Goal: Transaction & Acquisition: Purchase product/service

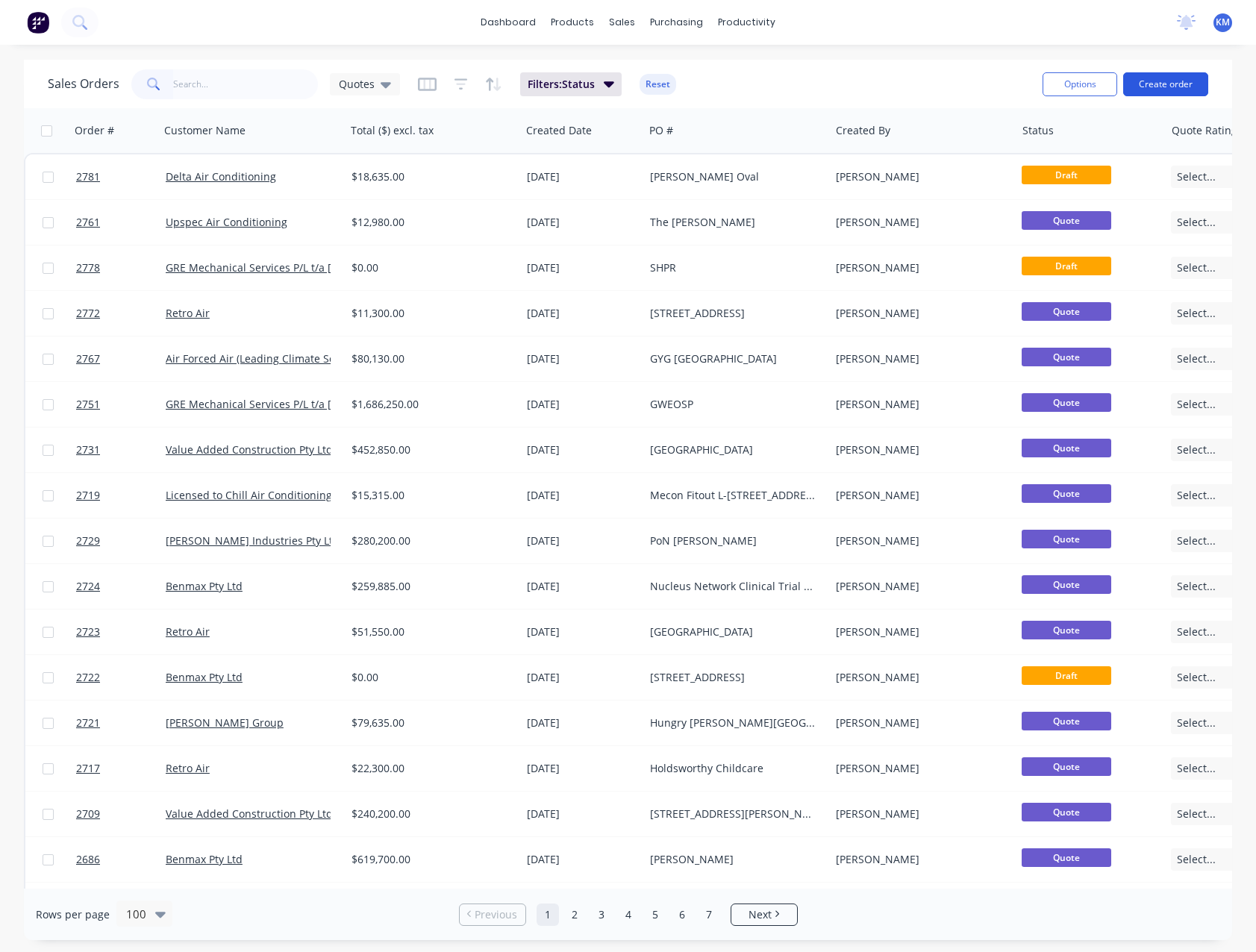
click at [1168, 88] on button "Create order" at bounding box center [1165, 84] width 85 height 24
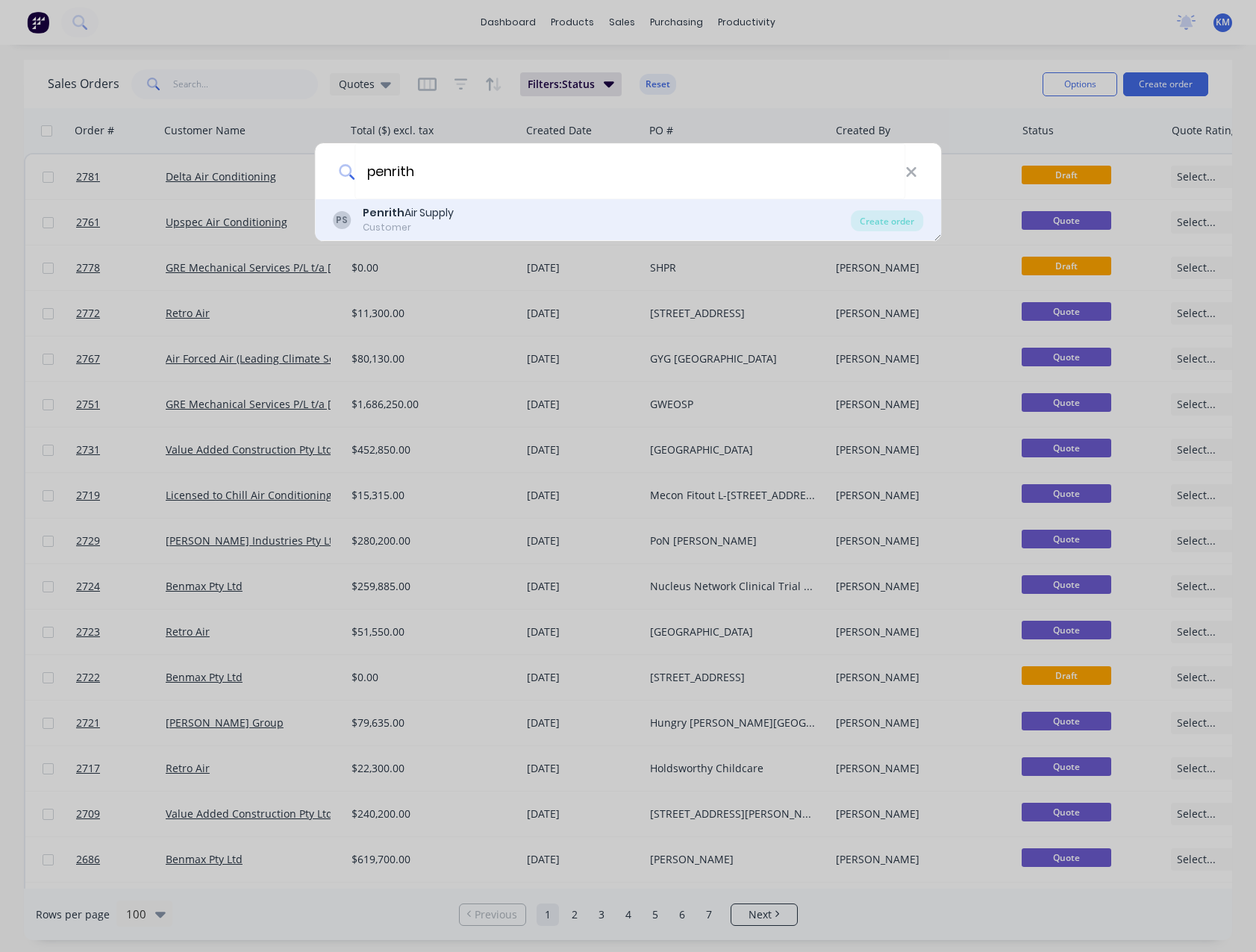
type input "penrith"
click at [445, 216] on div "Penrith Air Supply" at bounding box center [408, 212] width 91 height 16
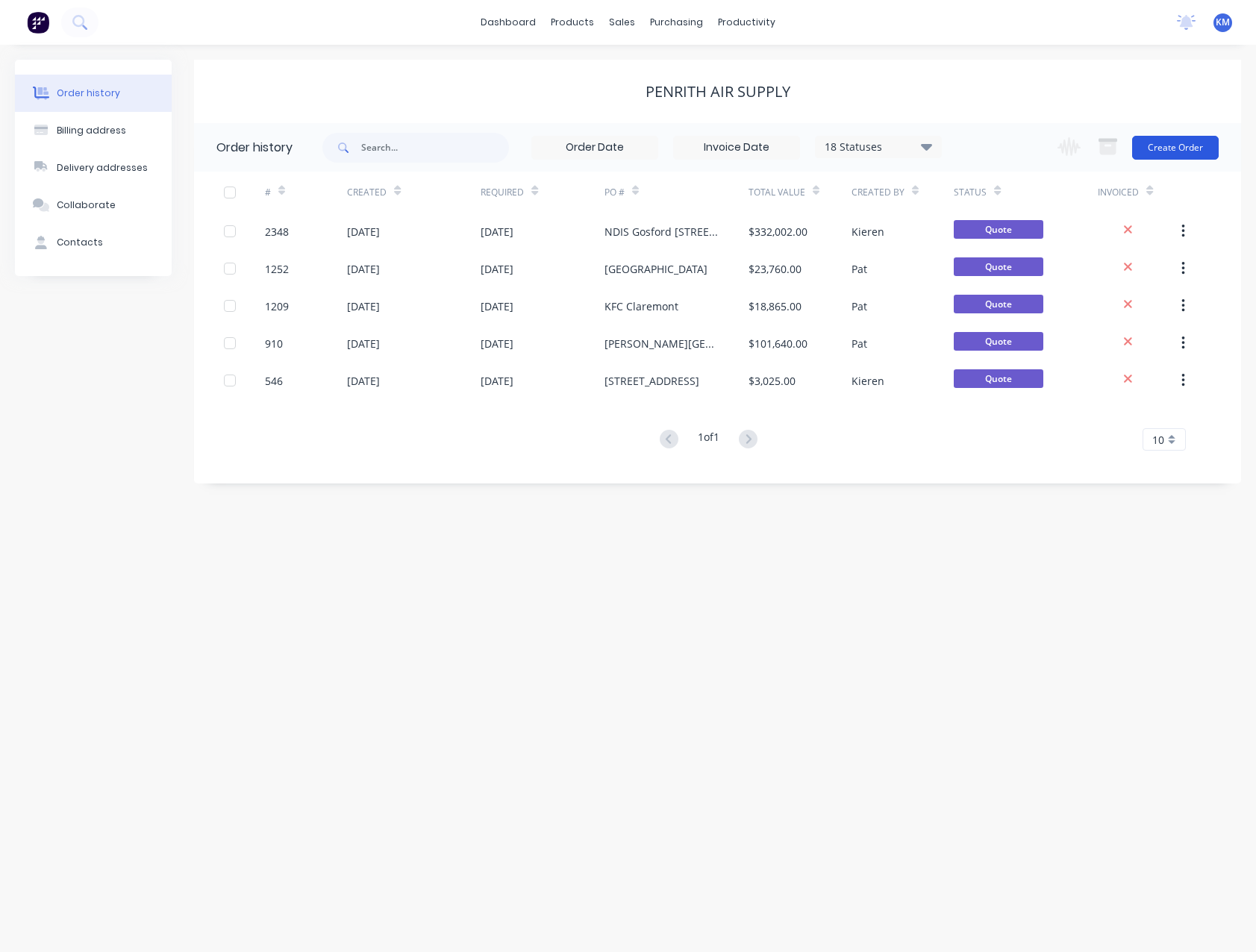
click at [1174, 153] on button "Create Order" at bounding box center [1175, 147] width 87 height 24
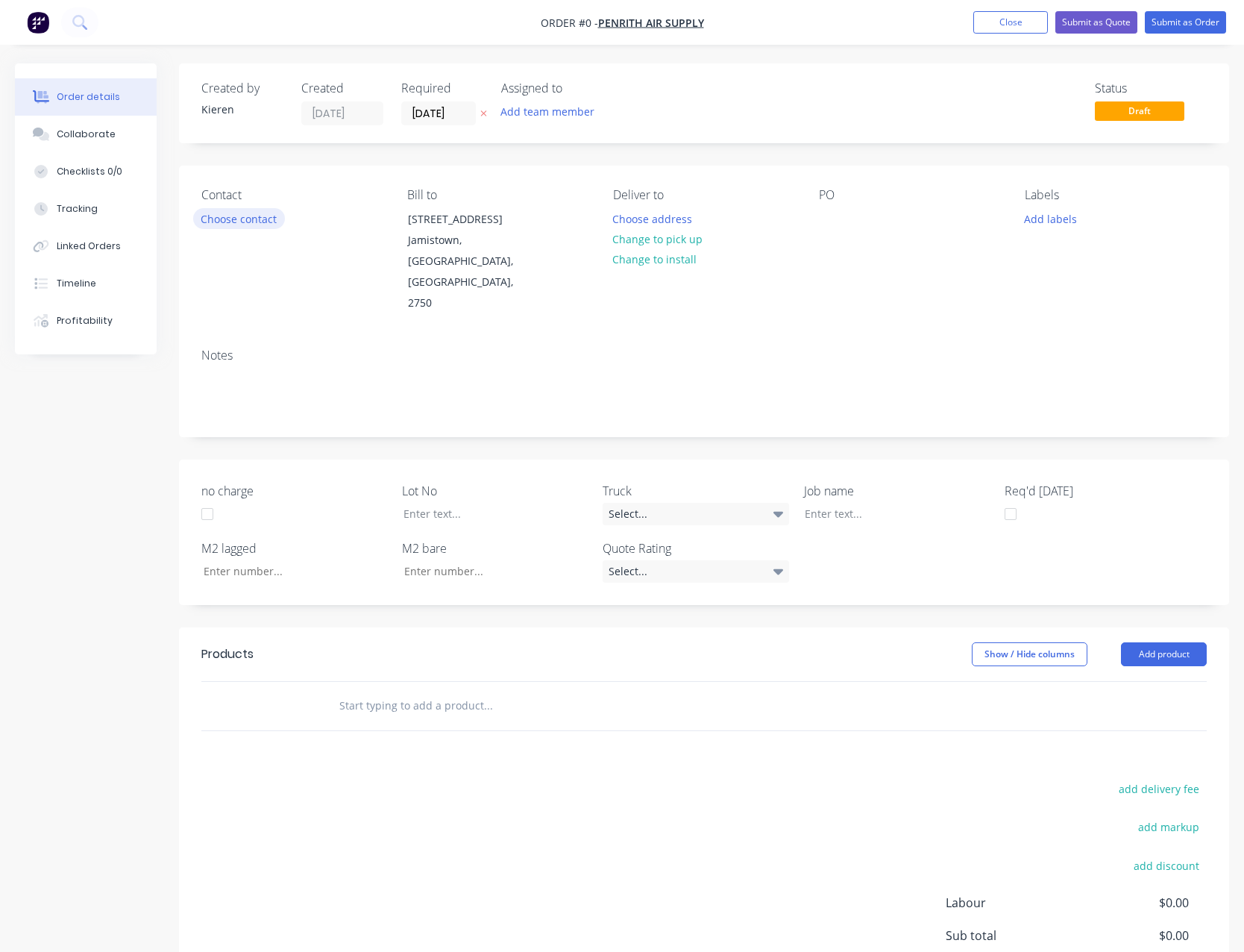
click at [251, 225] on button "Choose contact" at bounding box center [239, 218] width 91 height 20
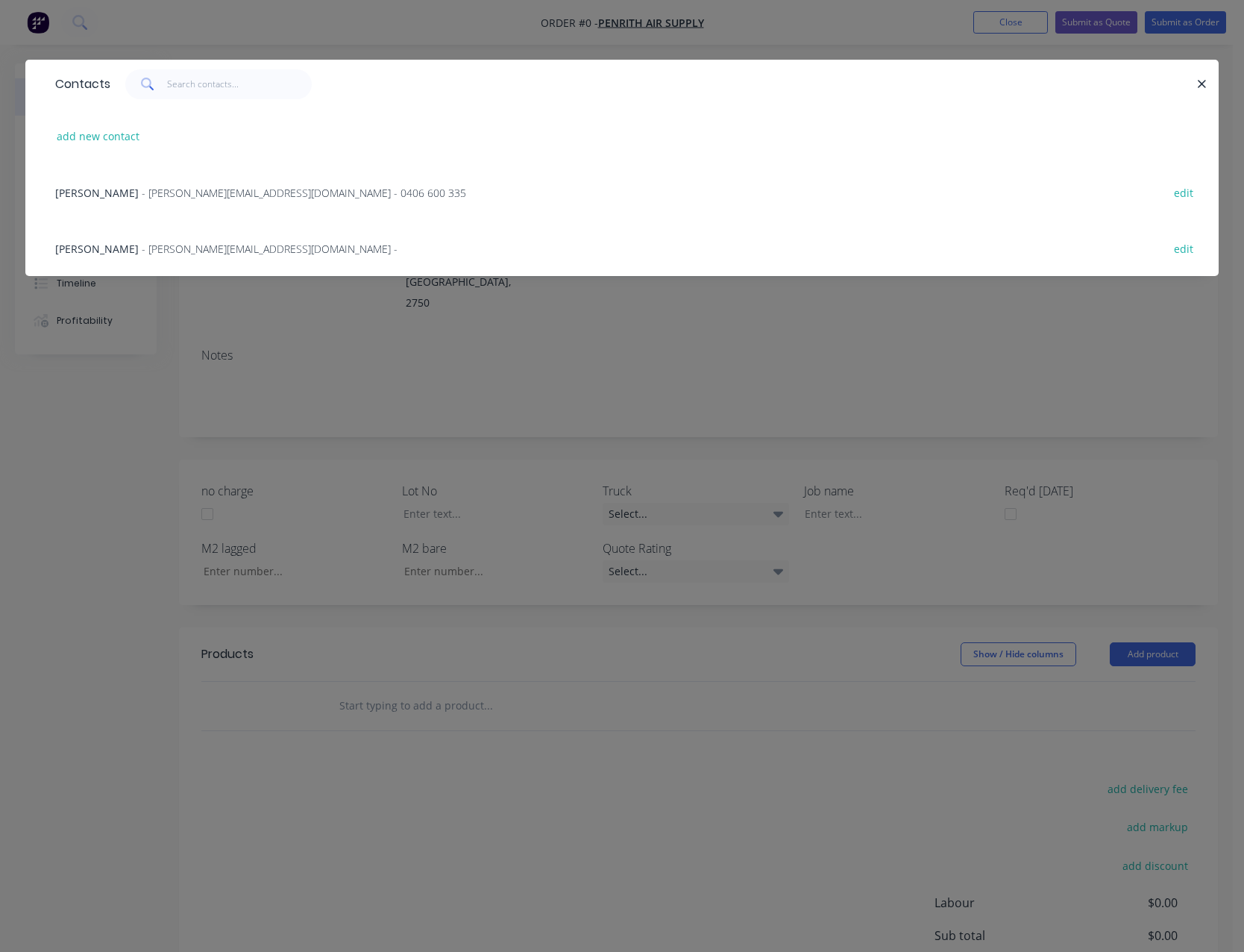
click at [184, 196] on span "- [PERSON_NAME][EMAIL_ADDRESS][DOMAIN_NAME] - 0406 600 335" at bounding box center [304, 192] width 324 height 14
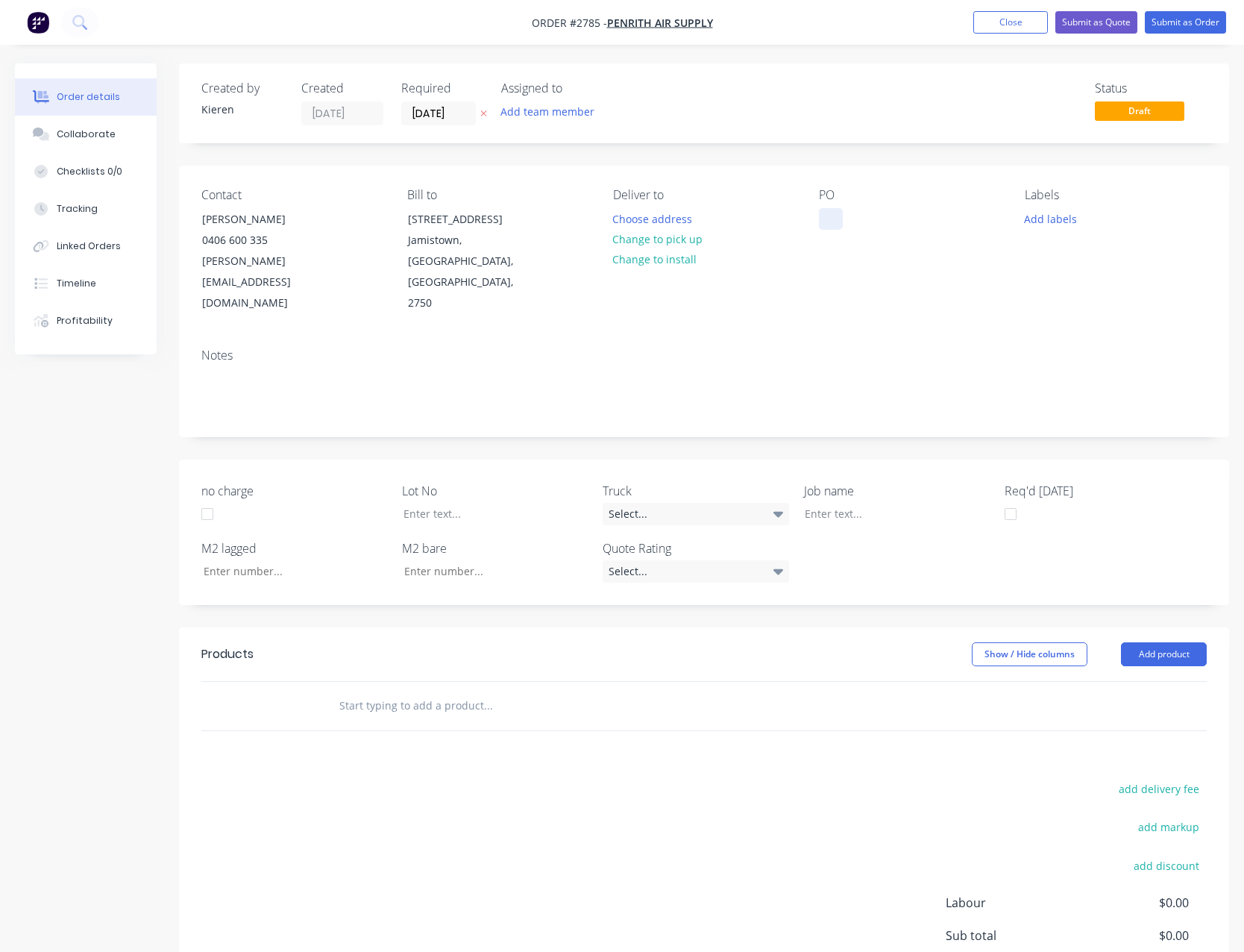
click at [824, 221] on div at bounding box center [830, 219] width 24 height 21
click at [1183, 643] on button "Add product" at bounding box center [1163, 654] width 86 height 24
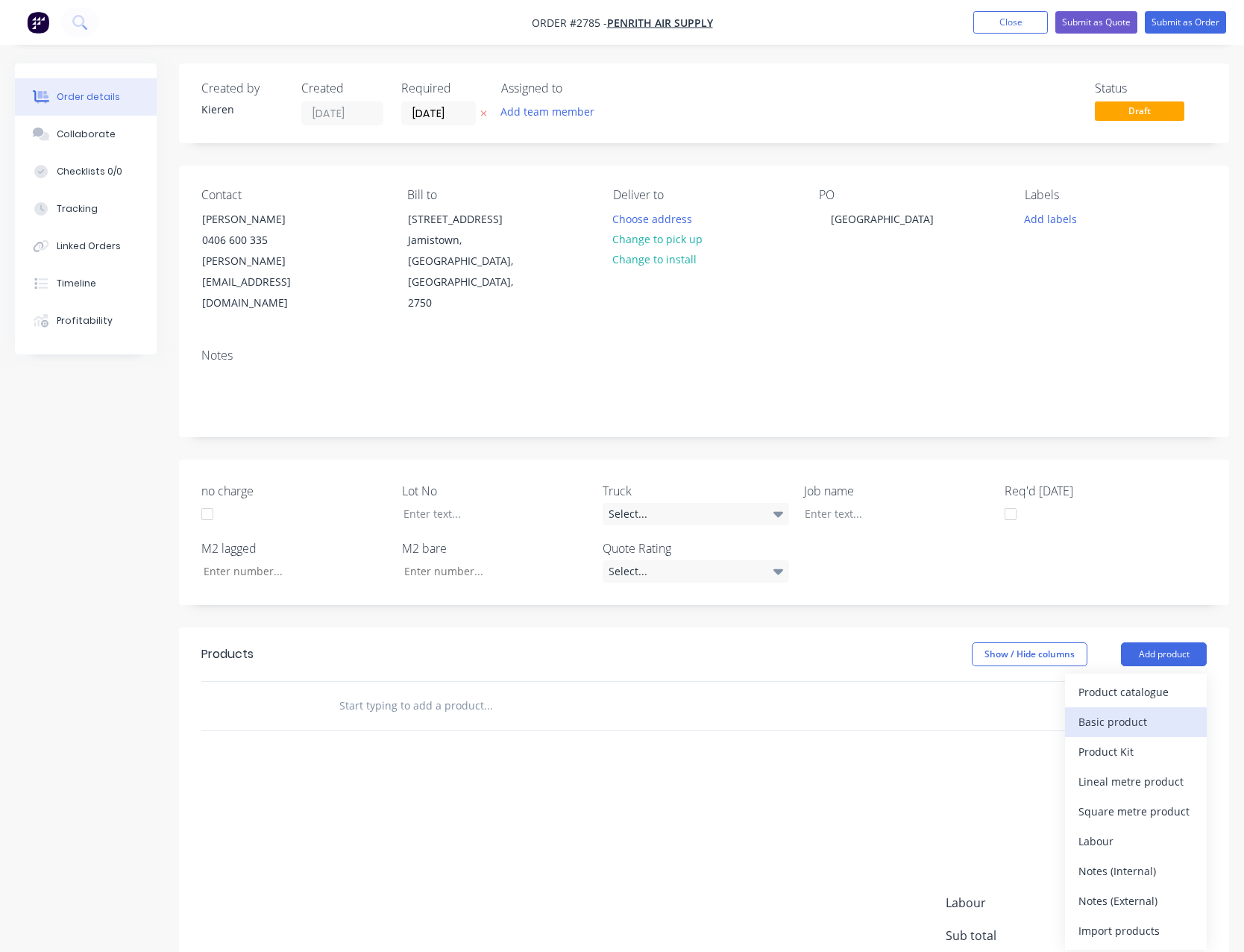
click at [1141, 711] on div "Basic product" at bounding box center [1135, 722] width 115 height 21
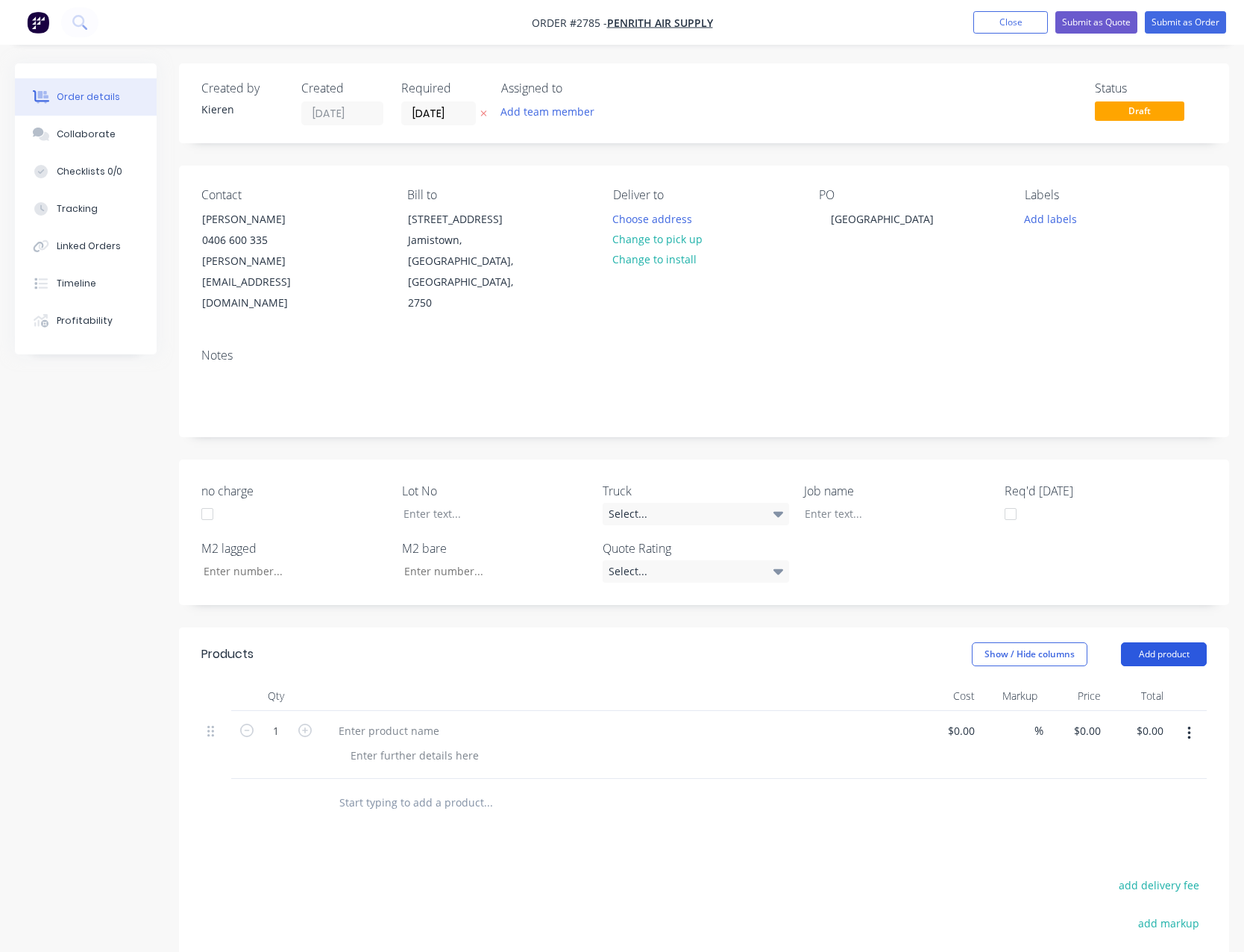
click at [1156, 643] on button "Add product" at bounding box center [1163, 654] width 86 height 24
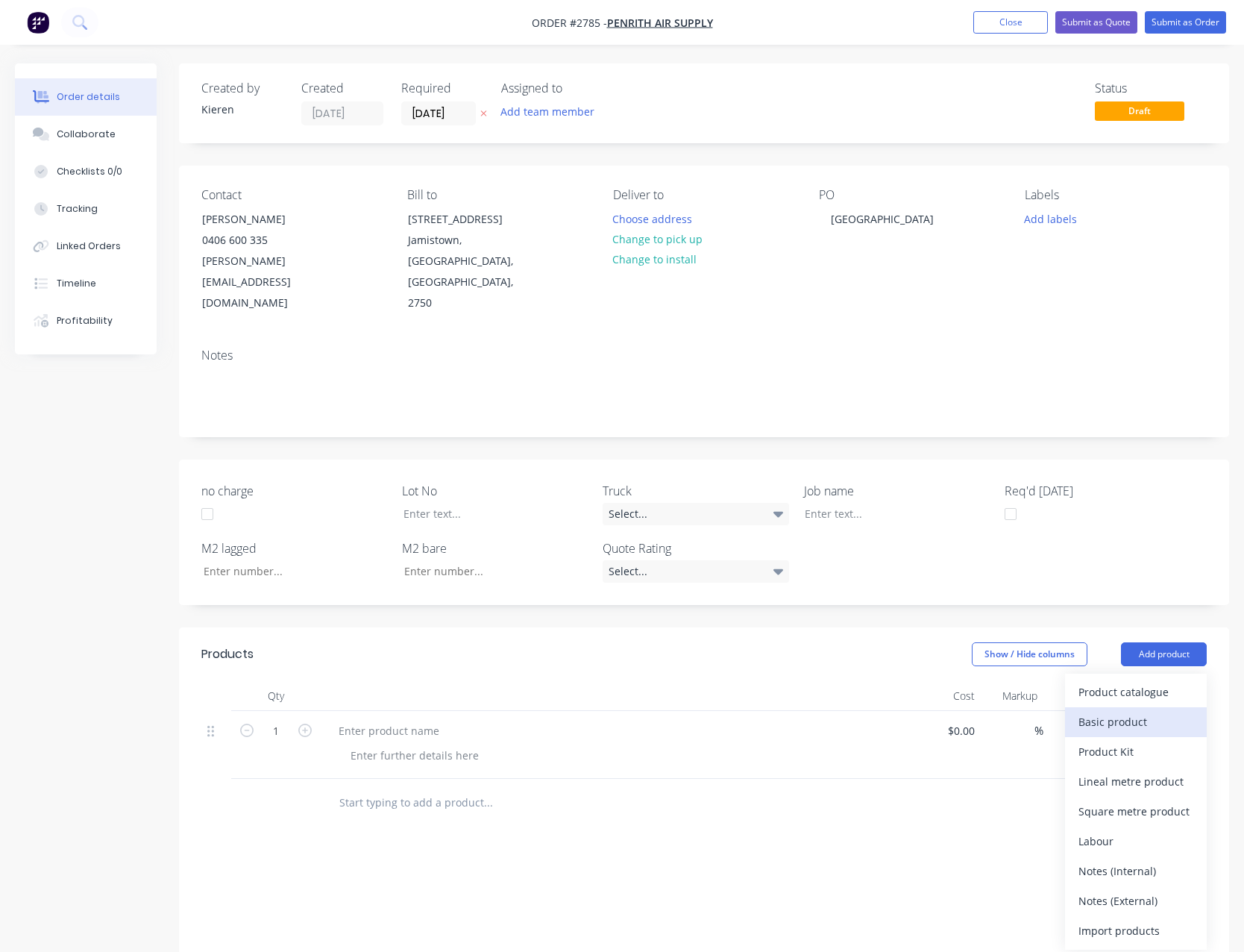
click at [1130, 711] on div "Basic product" at bounding box center [1135, 722] width 115 height 21
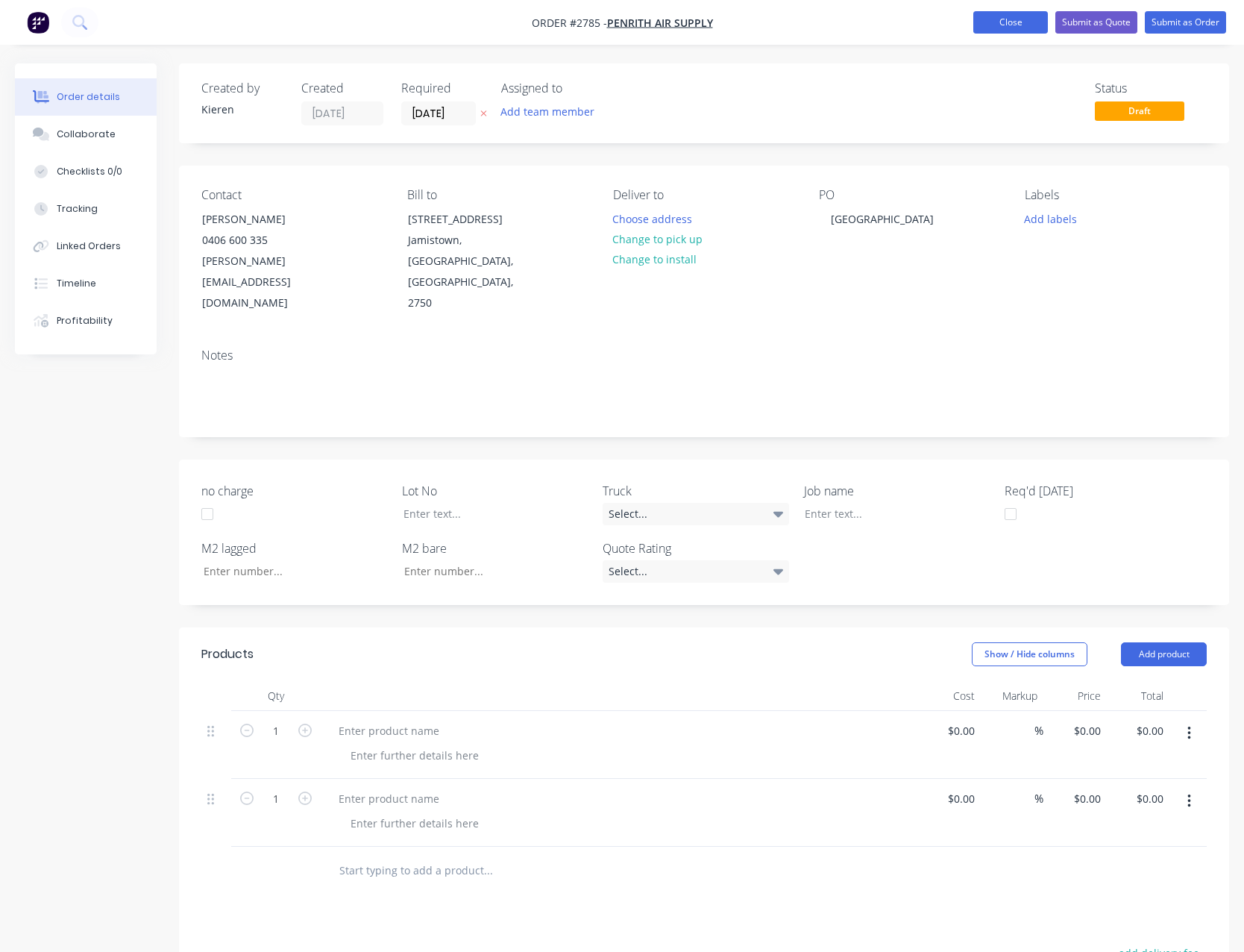
click at [1029, 28] on button "Close" at bounding box center [1010, 22] width 74 height 22
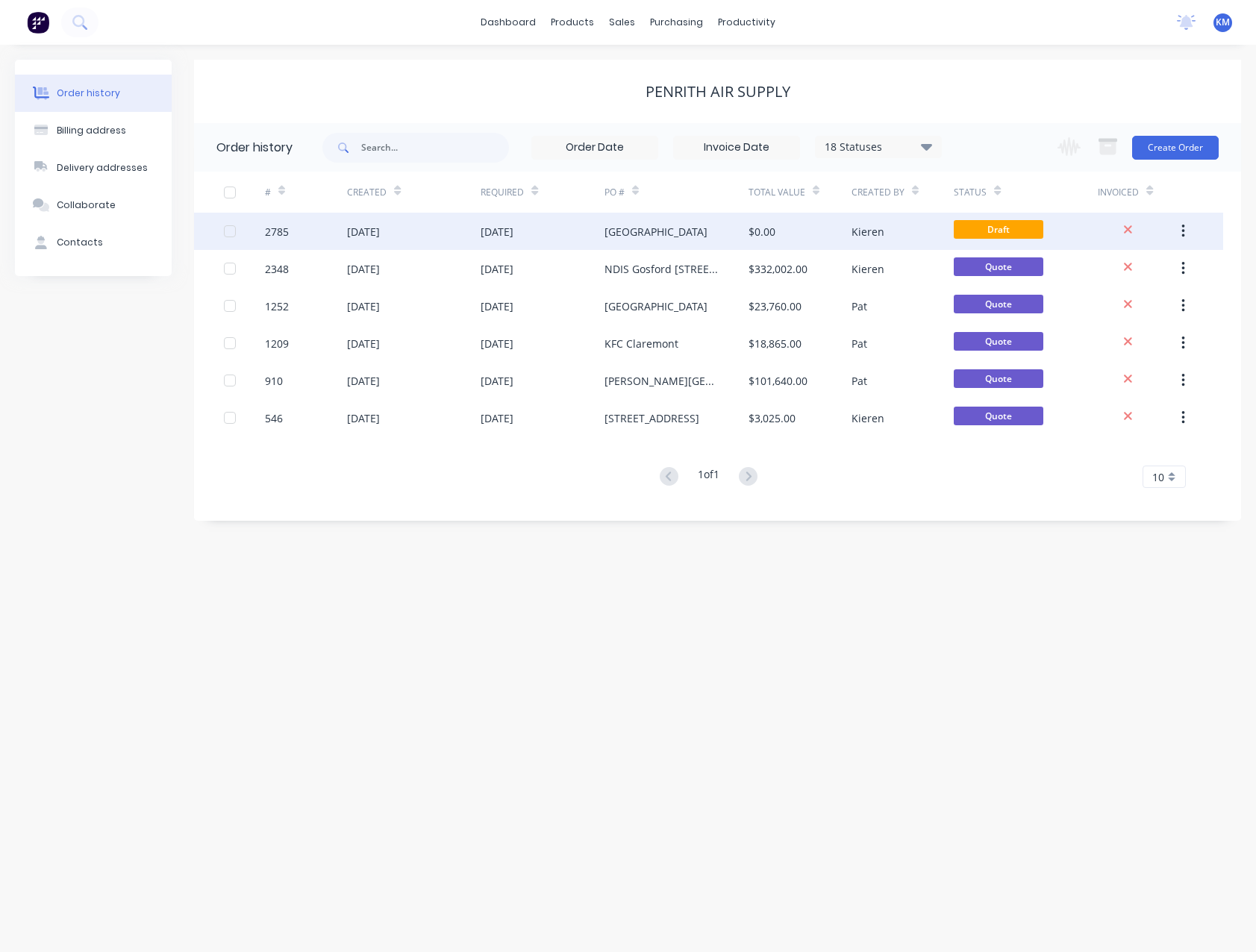
click at [721, 248] on div "[GEOGRAPHIC_DATA]" at bounding box center [676, 231] width 144 height 38
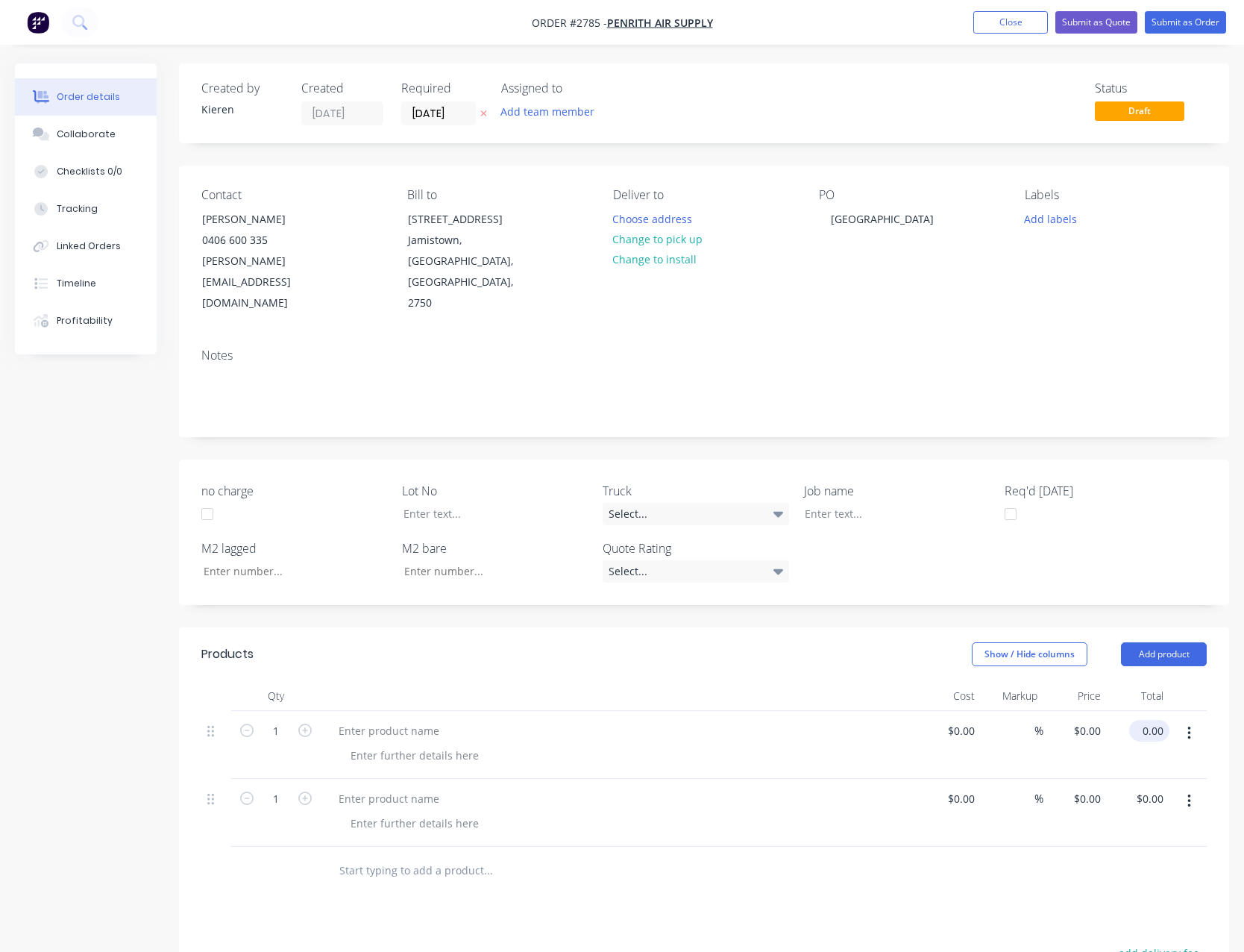
click at [1153, 720] on input "0.00" at bounding box center [1153, 731] width 34 height 21
type input "5345.00"
type input "$5,345.00"
click at [1160, 788] on input "0.00" at bounding box center [1153, 799] width 34 height 21
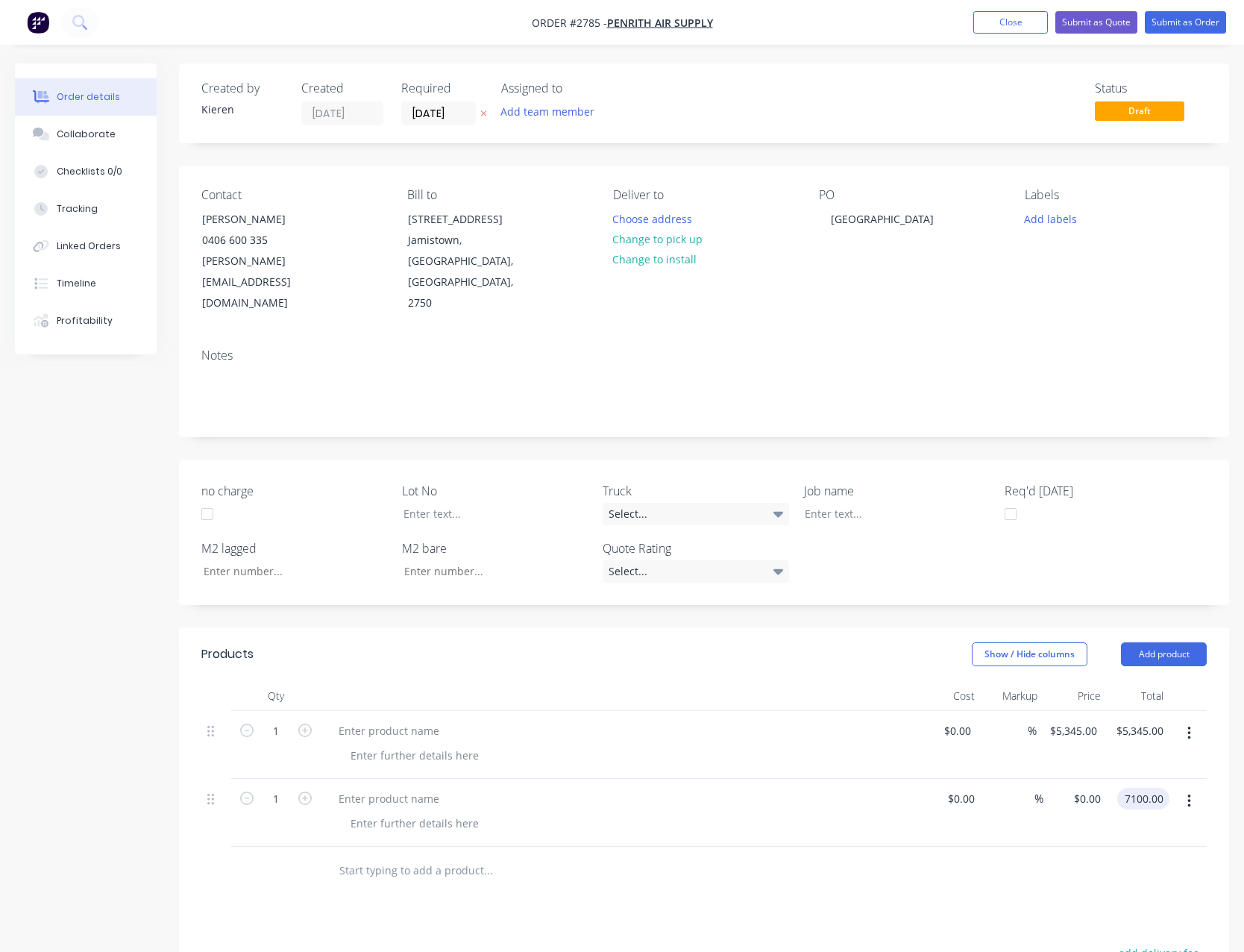
type input "7100.00"
type input "$7,100.00"
click at [1015, 802] on div "%" at bounding box center [1012, 812] width 64 height 68
click at [1162, 788] on input "7100.00" at bounding box center [1142, 799] width 55 height 21
type input "6900.00"
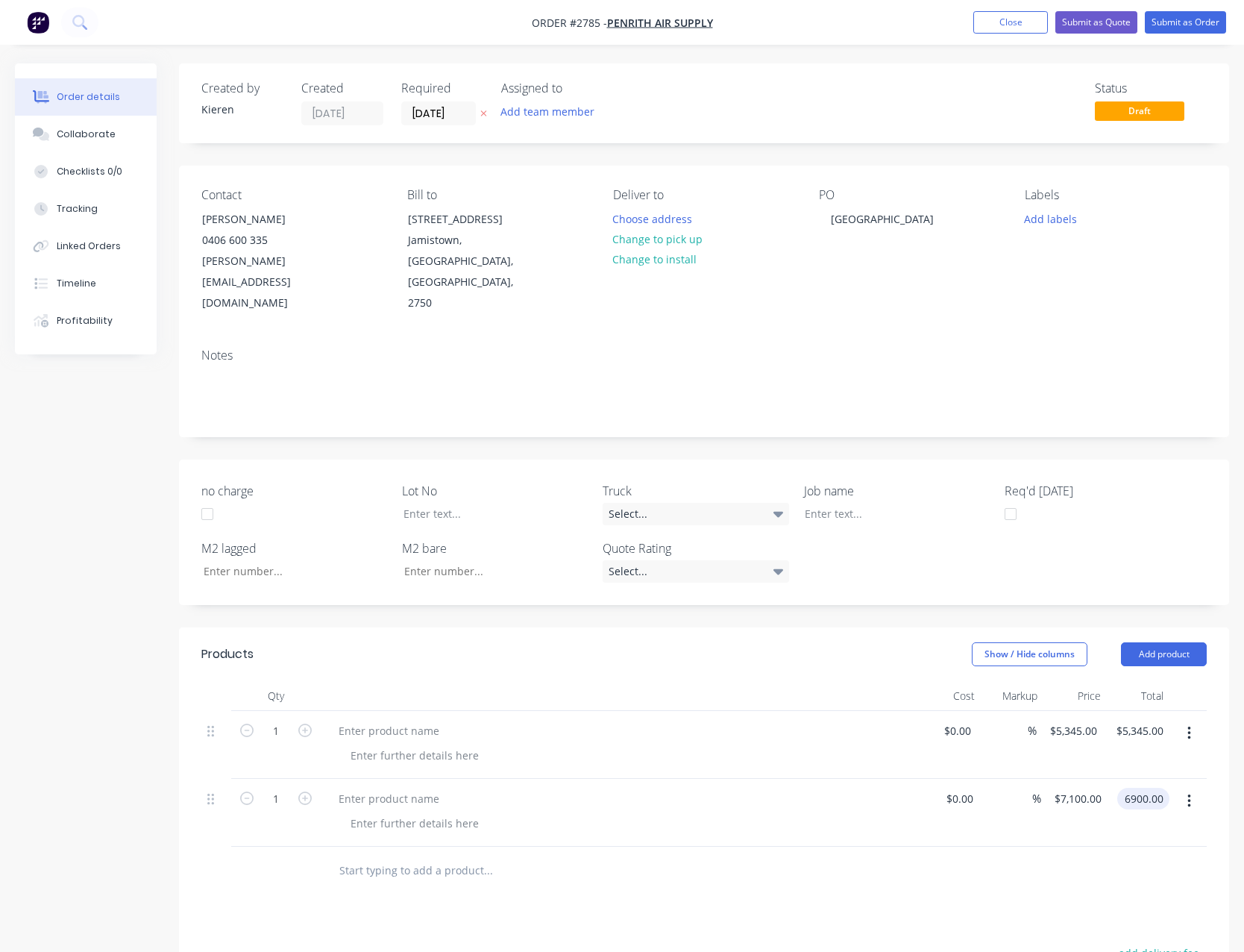
type input "$6,900.00"
click at [1157, 643] on button "Add product" at bounding box center [1163, 654] width 86 height 24
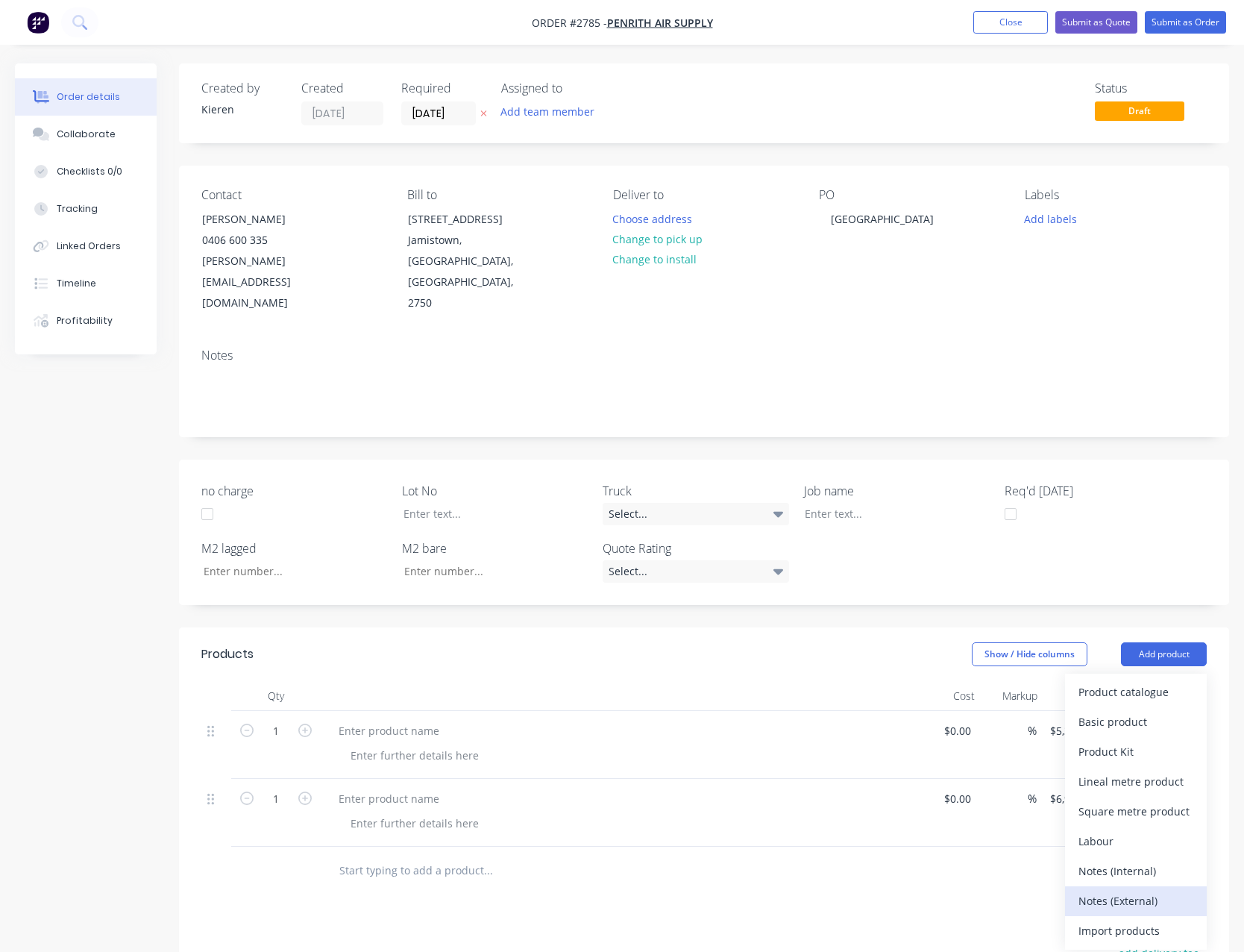
click at [1141, 890] on div "Notes (External)" at bounding box center [1135, 901] width 115 height 21
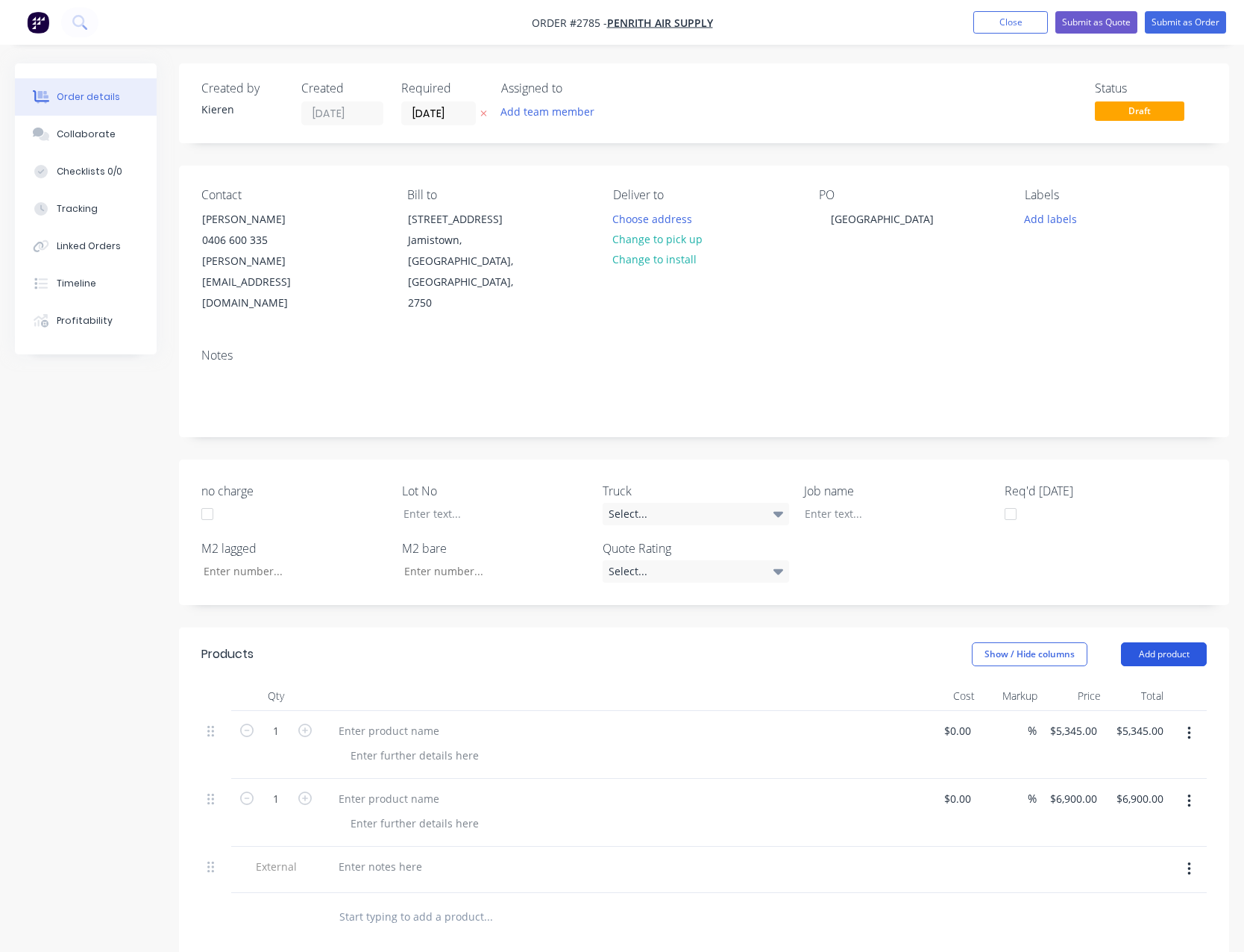
click at [1162, 643] on button "Add product" at bounding box center [1163, 654] width 86 height 24
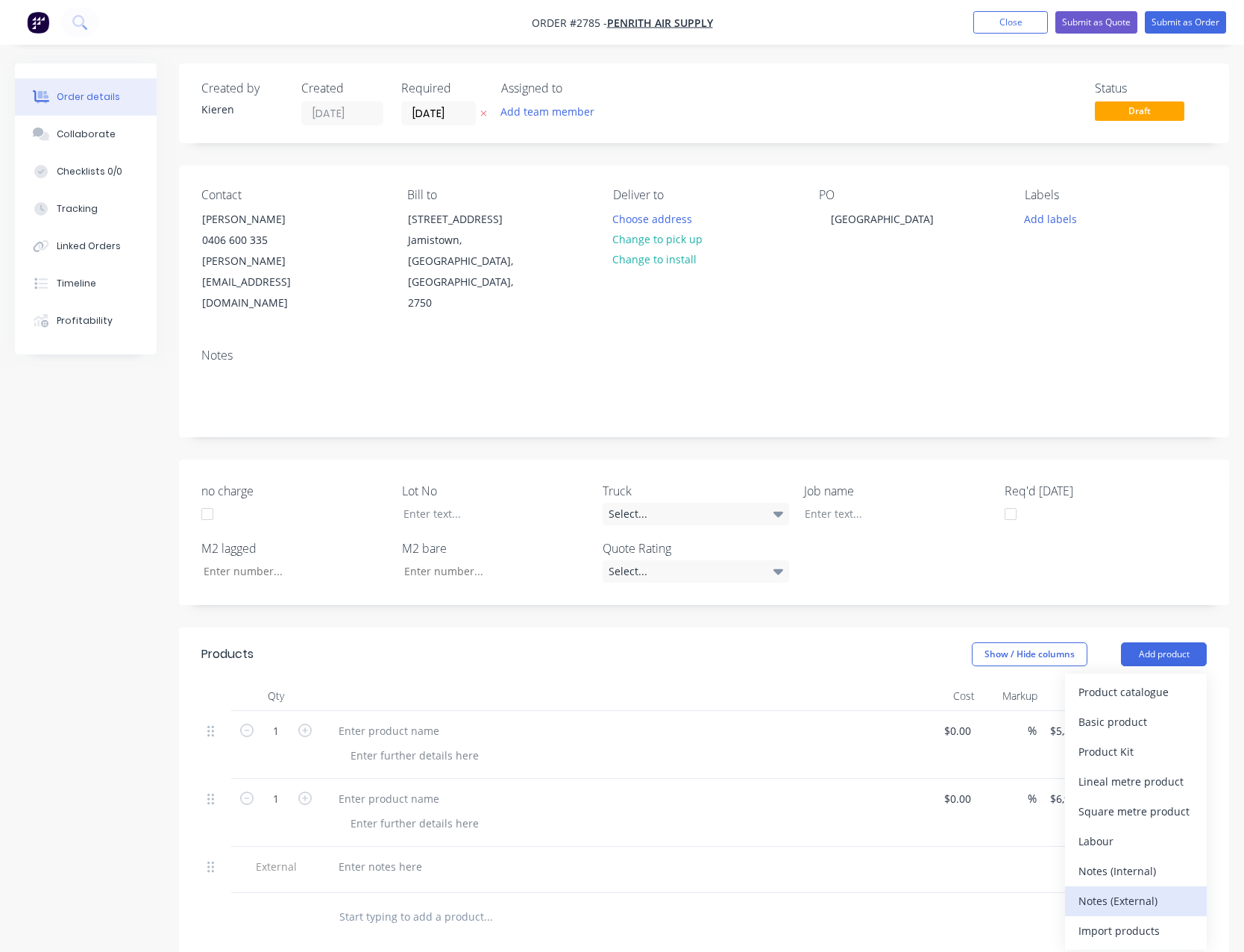
click at [1150, 890] on div "Notes (External)" at bounding box center [1135, 901] width 115 height 21
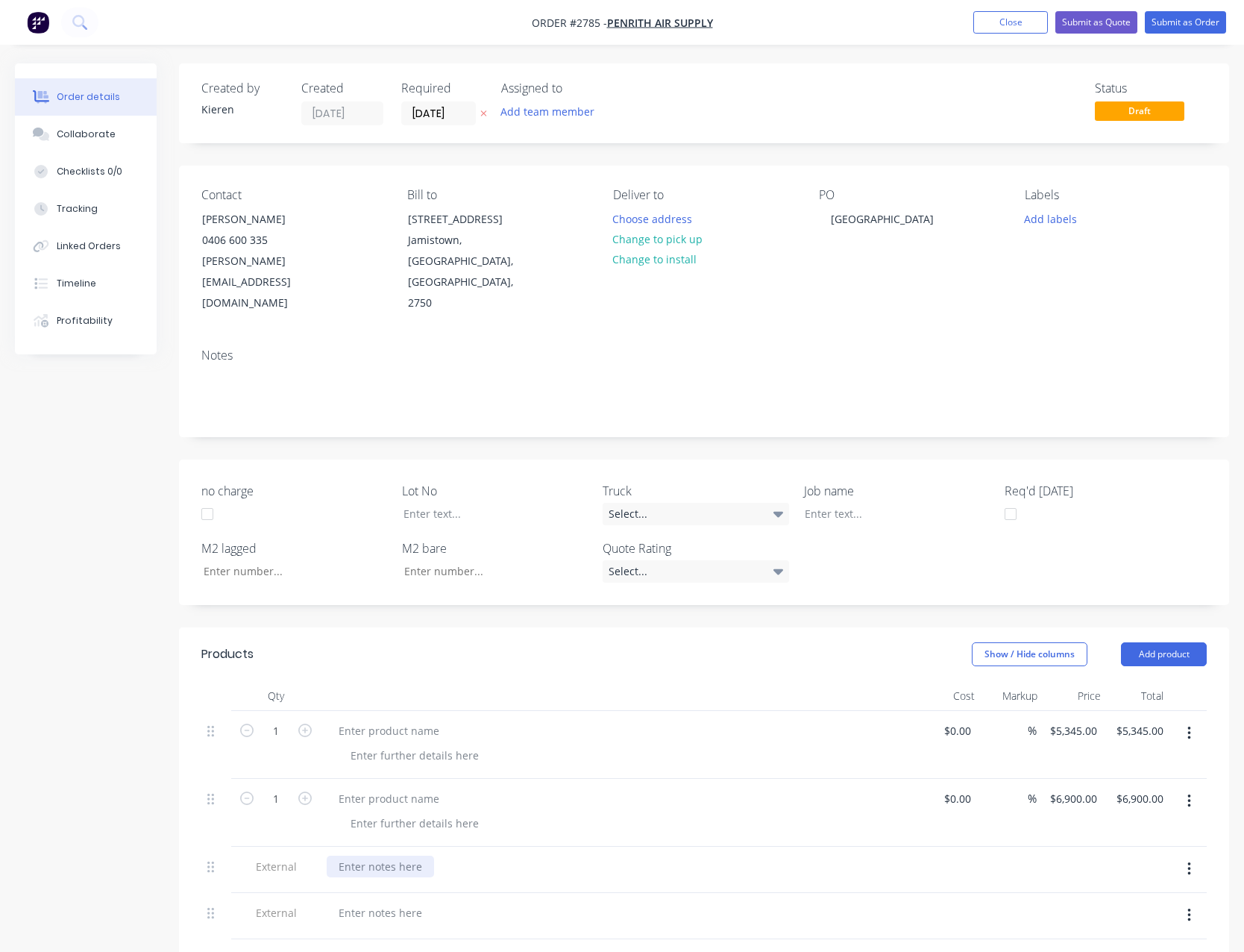
click at [380, 856] on div at bounding box center [380, 866] width 108 height 21
click at [388, 856] on div "Optional - Blue wrap$145.00" at bounding box center [383, 874] width 113 height 38
click at [390, 918] on div at bounding box center [380, 928] width 108 height 21
click at [1086, 30] on button "Submit as Quote" at bounding box center [1096, 22] width 82 height 22
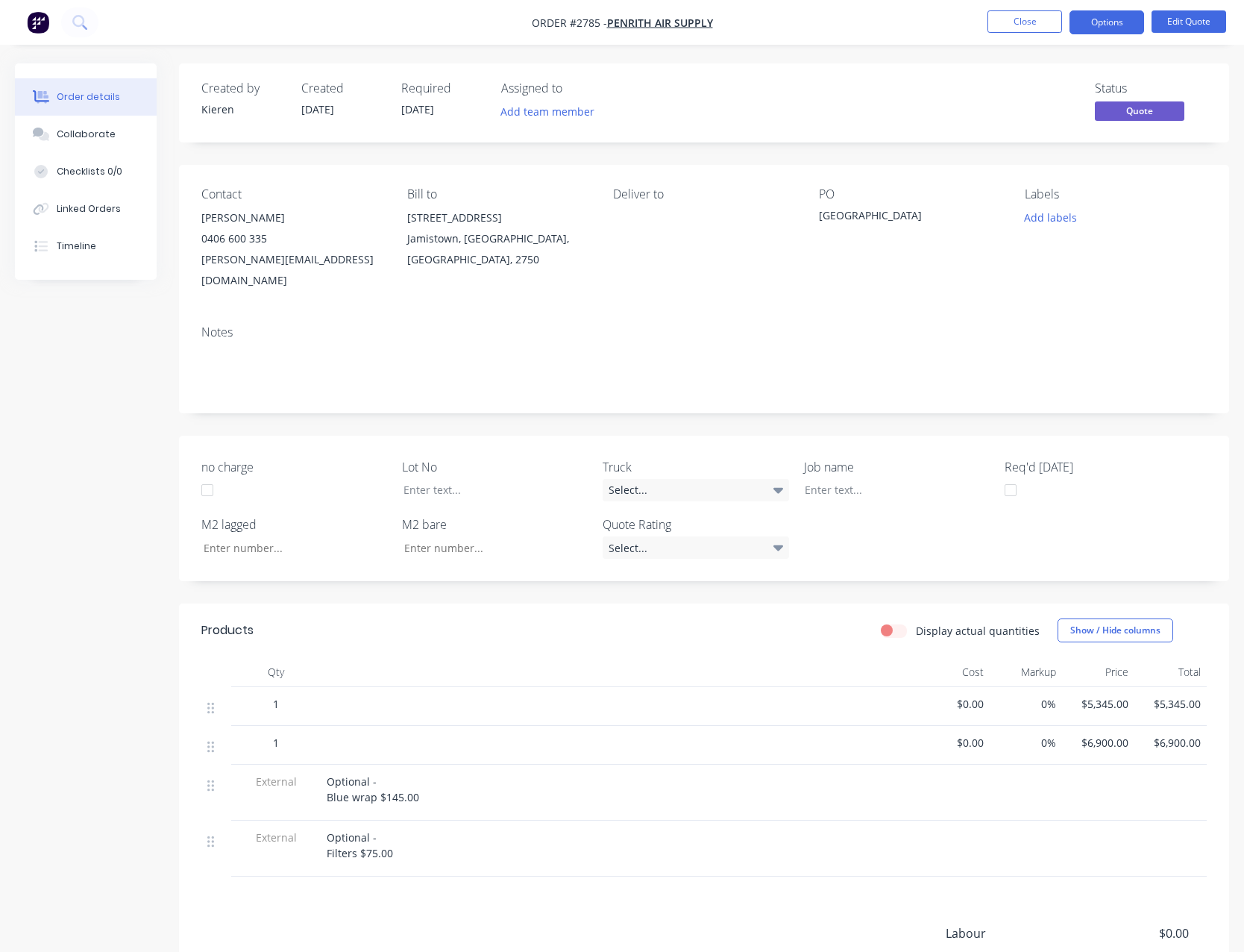
click at [1065, 26] on ul "Close Options Edit Quote" at bounding box center [1107, 22] width 274 height 24
click at [1077, 29] on button "Options" at bounding box center [1106, 22] width 74 height 24
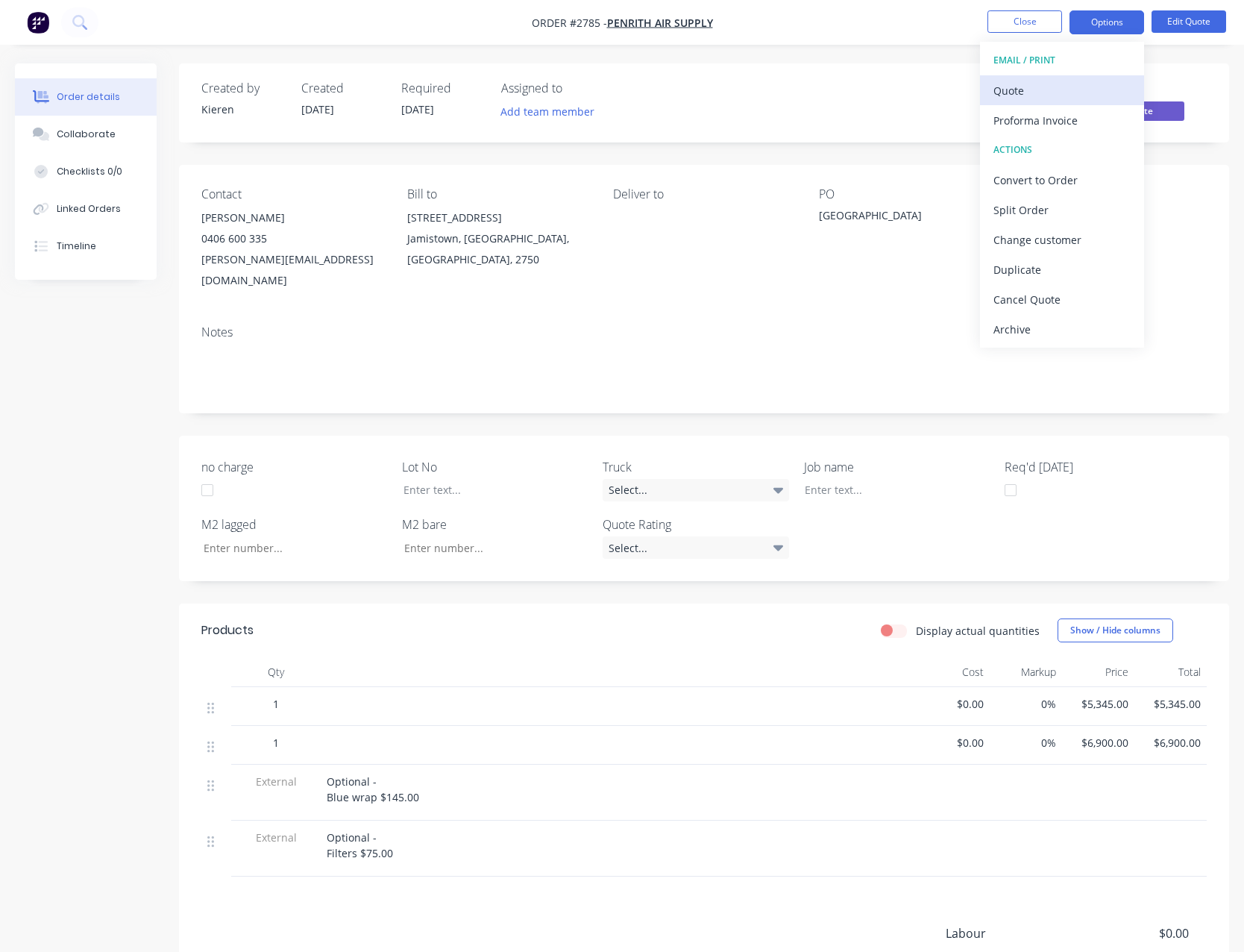
click at [1071, 86] on div "Quote" at bounding box center [1062, 91] width 137 height 21
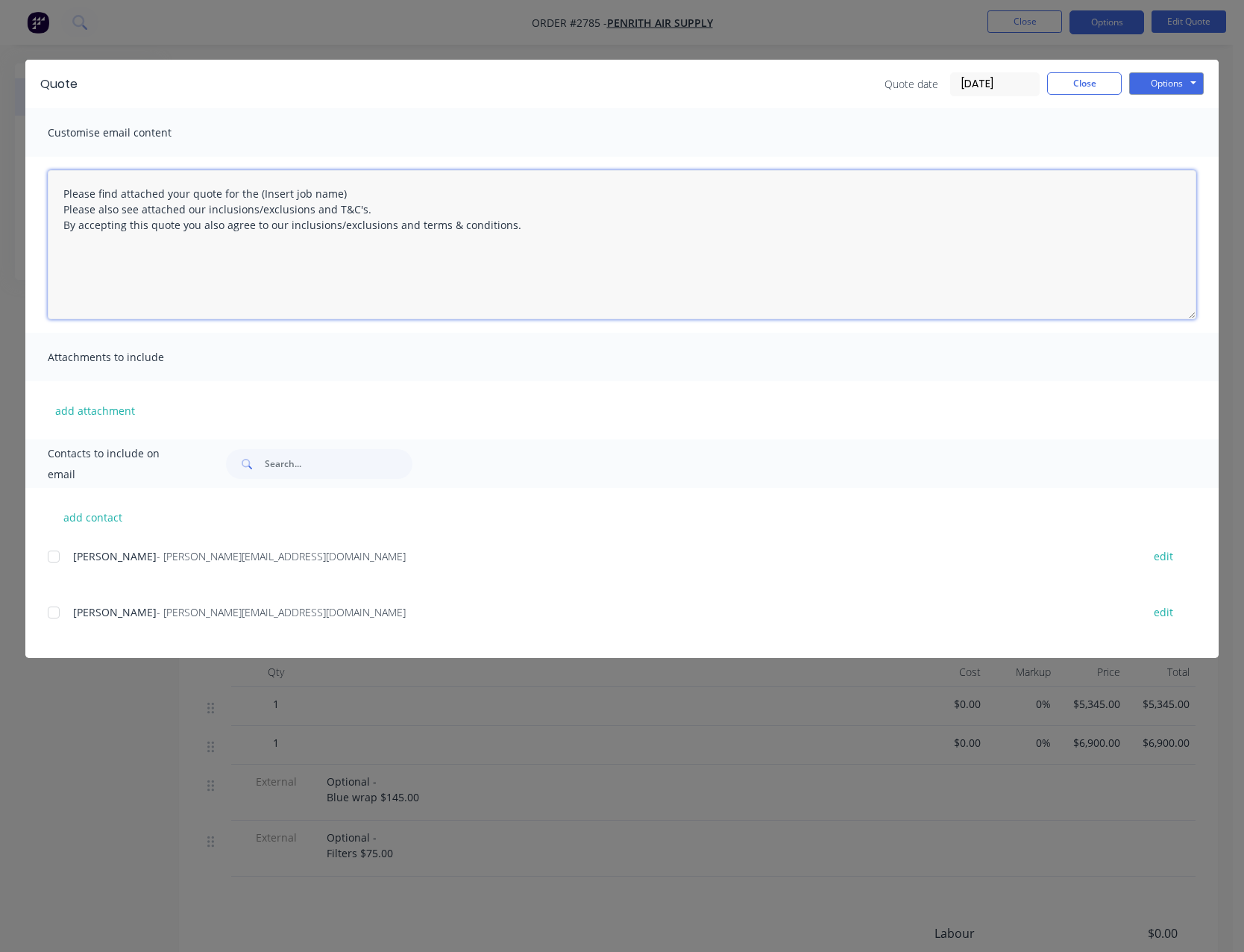
click at [368, 187] on textarea "Please find attached your quote for the (Insert job name) Please also see attac…" at bounding box center [621, 244] width 1148 height 149
click at [533, 228] on textarea "Please find attached your quote for the [GEOGRAPHIC_DATA] Please also see attac…" at bounding box center [621, 244] width 1148 height 149
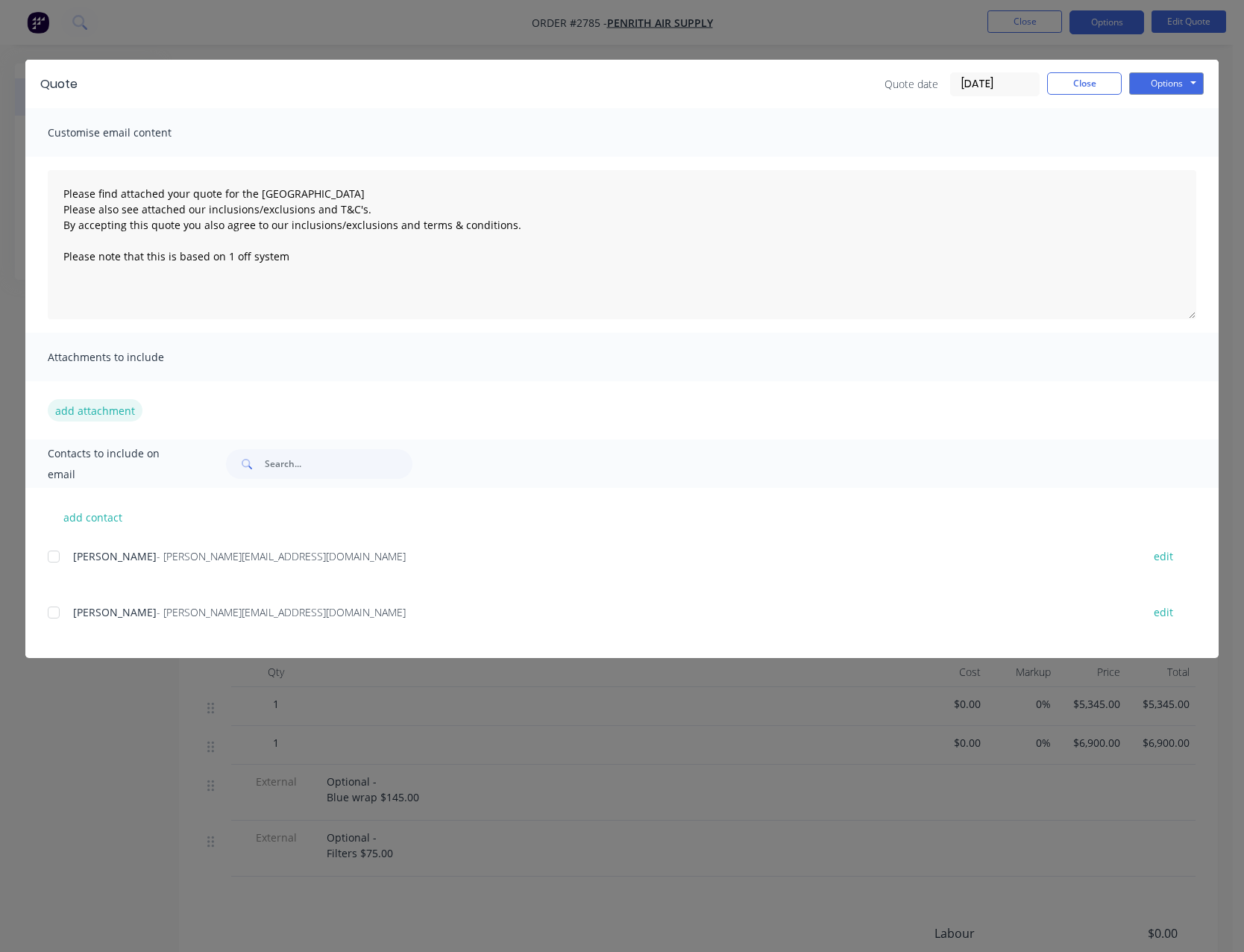
click at [105, 417] on button "add attachment" at bounding box center [95, 410] width 95 height 22
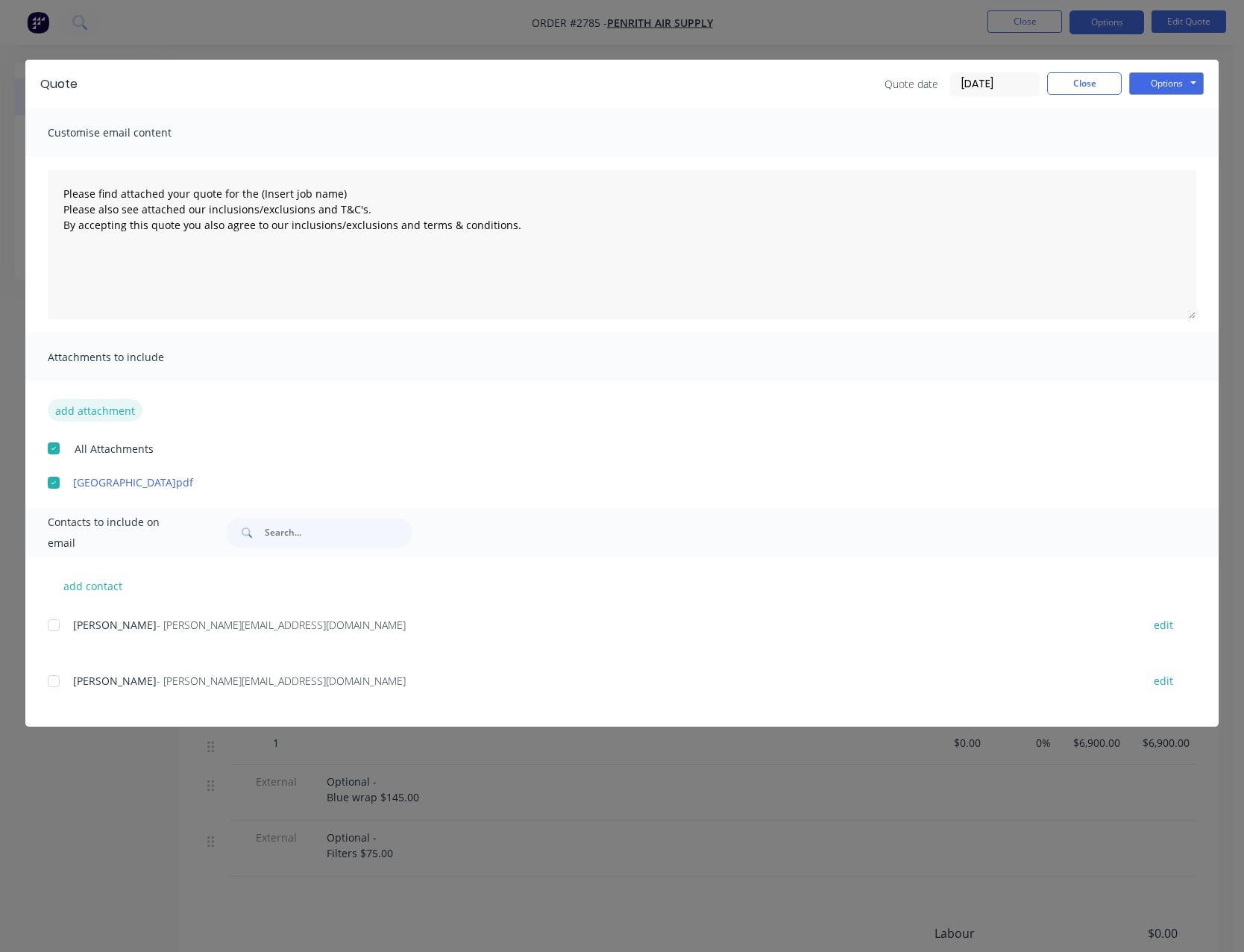
click at [84, 413] on button "add attachment" at bounding box center [95, 410] width 95 height 22
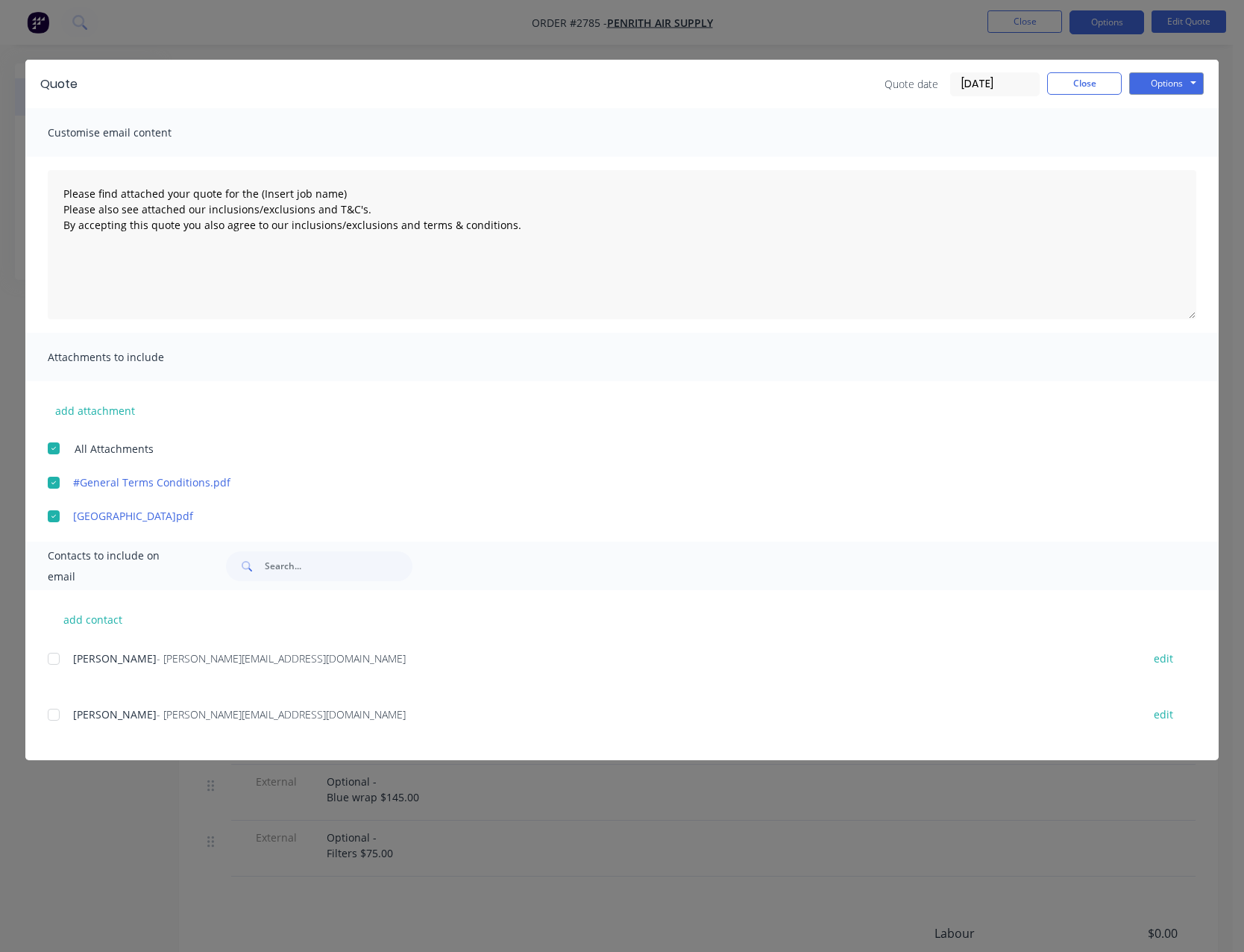
click at [48, 652] on div at bounding box center [54, 658] width 30 height 30
click at [1170, 78] on button "Options" at bounding box center [1166, 83] width 74 height 22
click at [1170, 152] on button "Email" at bounding box center [1176, 159] width 96 height 24
type textarea "Please find attached your quote for the (Insert job name) Please also see attac…"
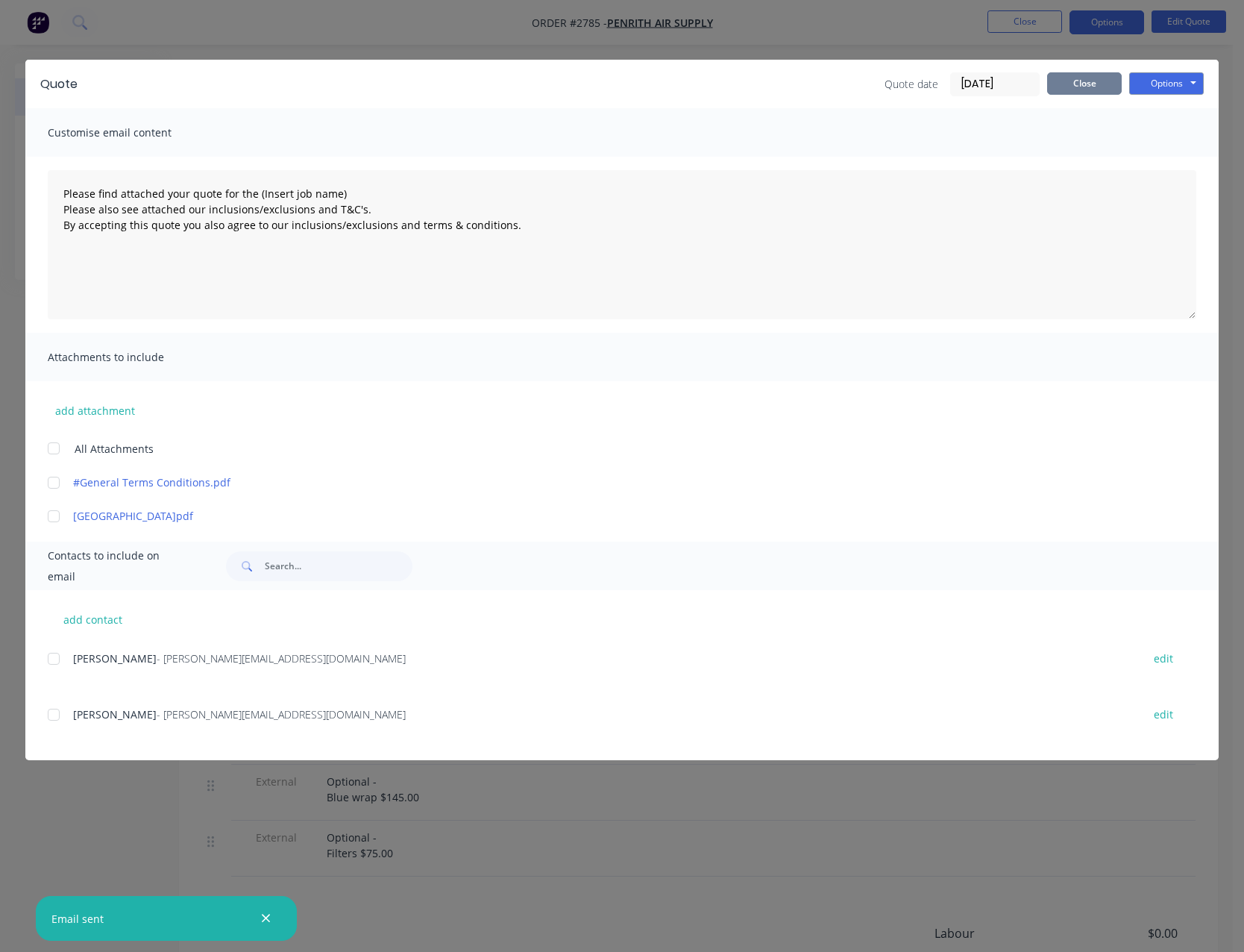
click at [1097, 85] on button "Close" at bounding box center [1084, 83] width 74 height 22
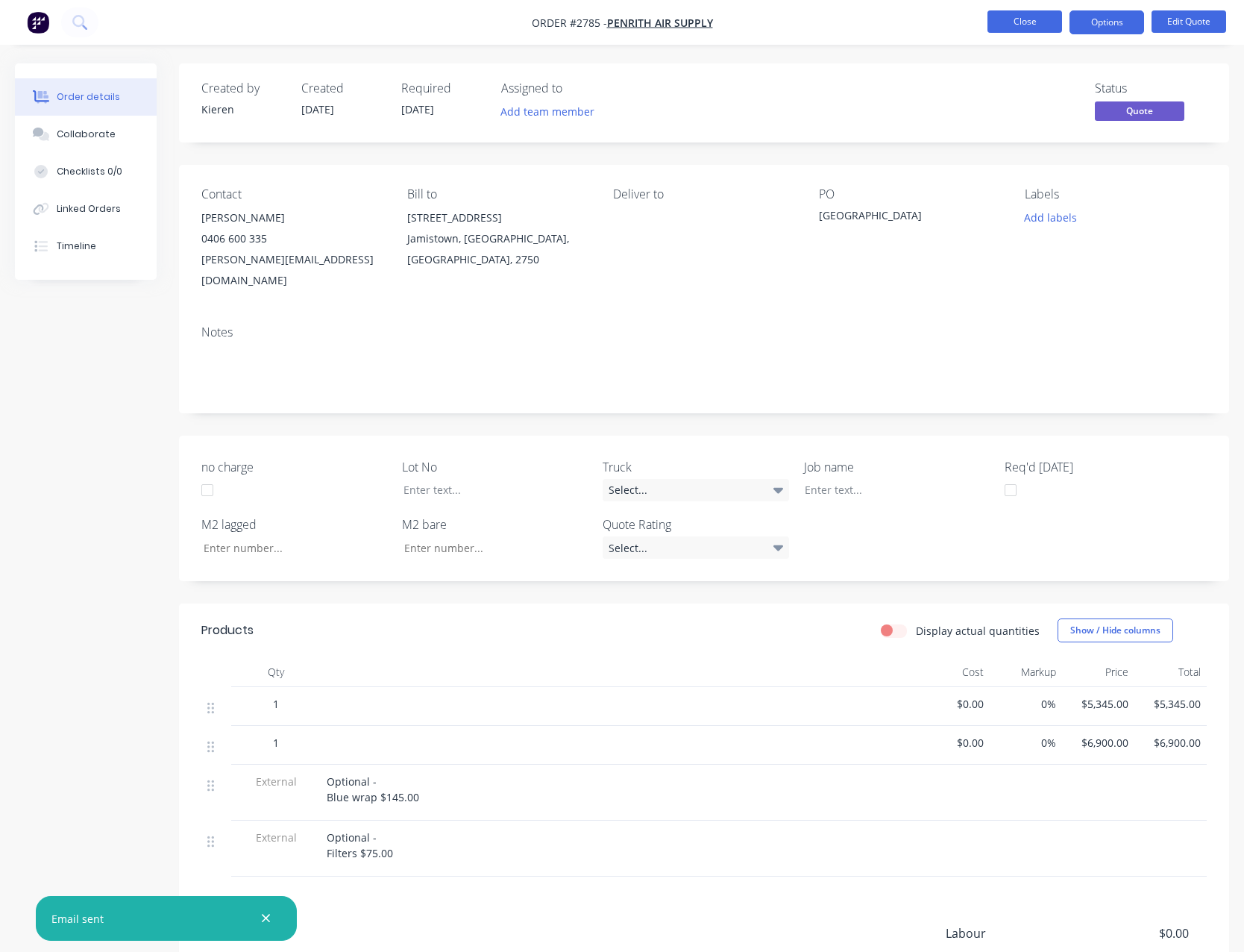
click at [1036, 16] on button "Close" at bounding box center [1024, 21] width 74 height 22
